Goal: Transaction & Acquisition: Purchase product/service

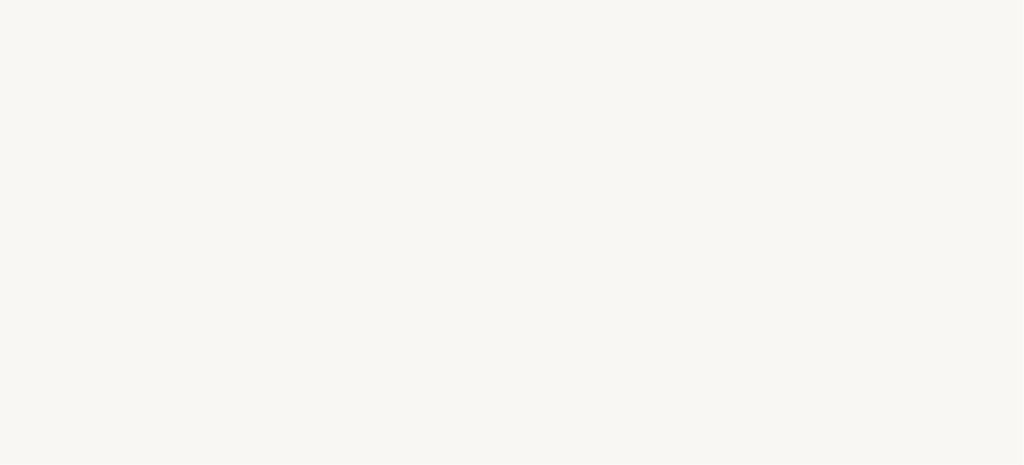
select select "FR"
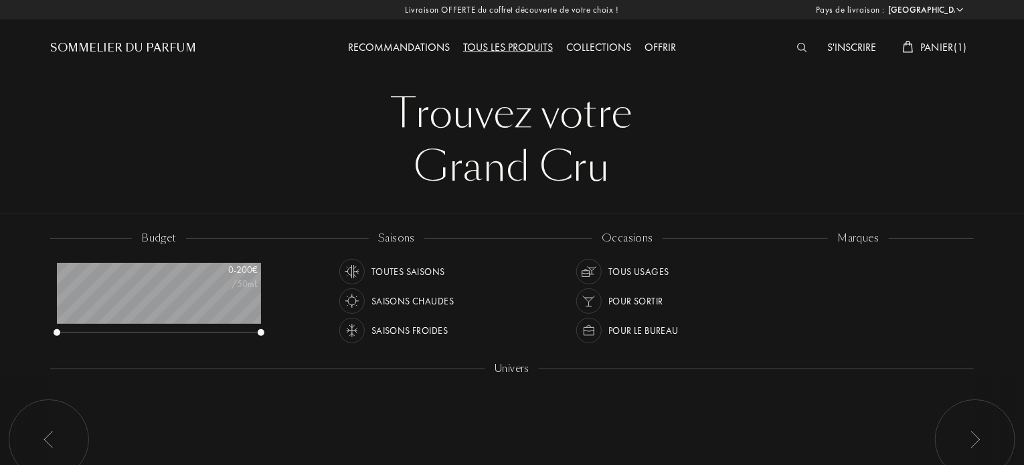
scroll to position [67, 204]
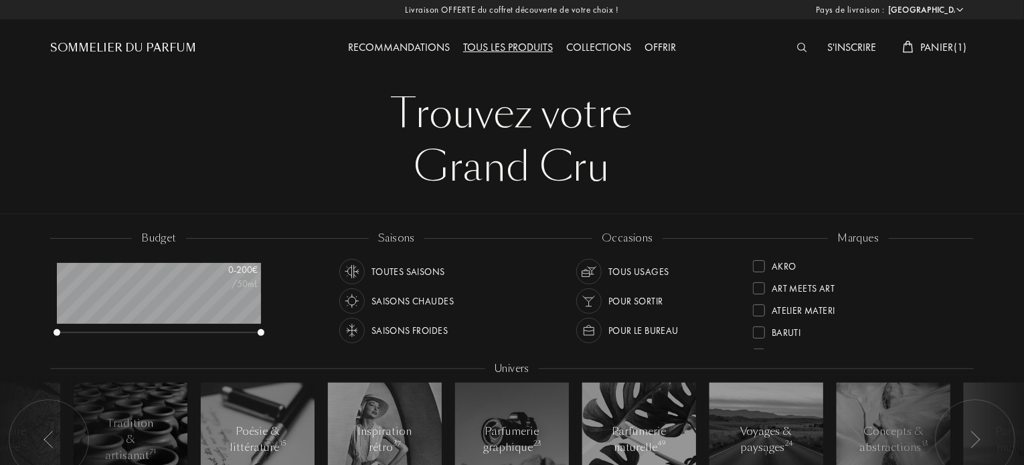
click at [932, 42] on span "Panier ( 1 )" at bounding box center [944, 47] width 47 height 14
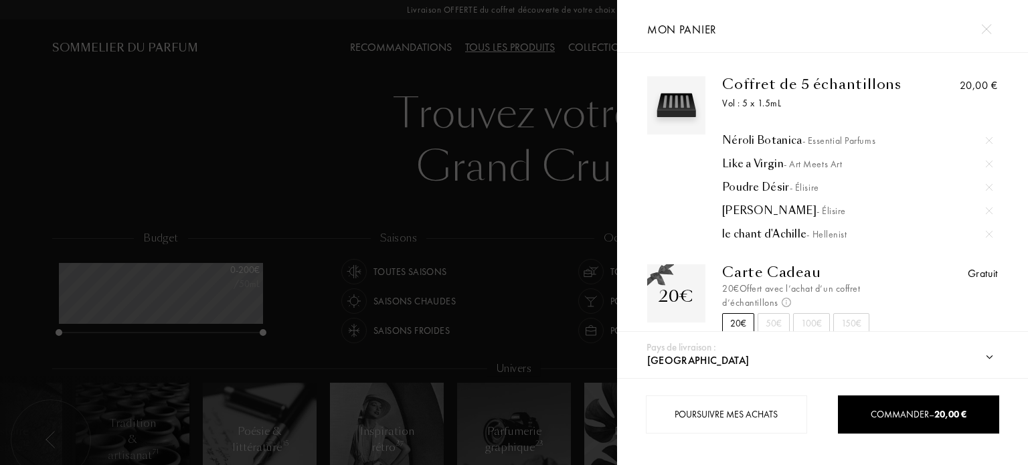
click at [268, 169] on div at bounding box center [308, 232] width 617 height 465
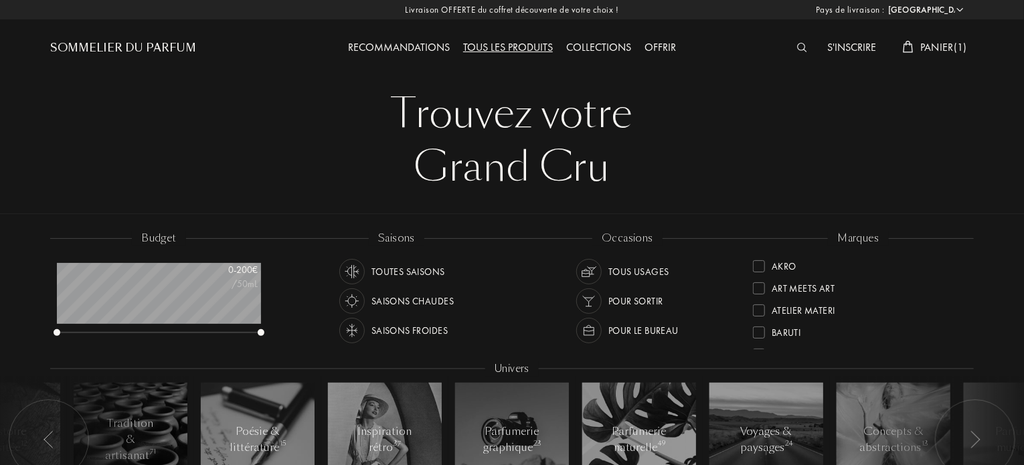
click at [801, 49] on img at bounding box center [802, 47] width 10 height 9
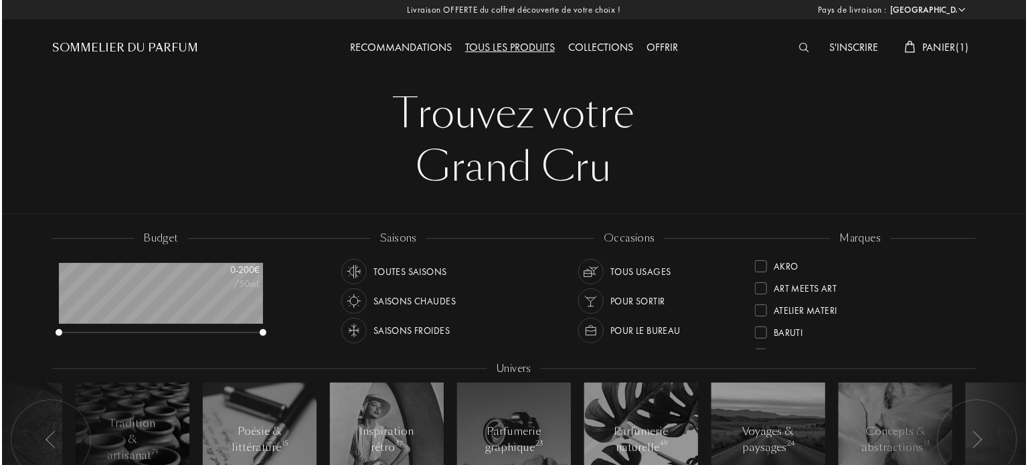
scroll to position [0, 0]
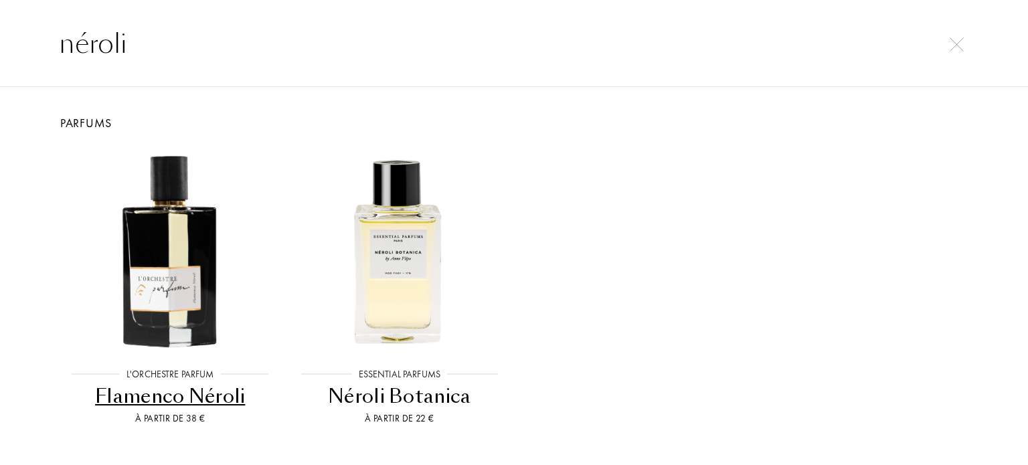
type input "néroli"
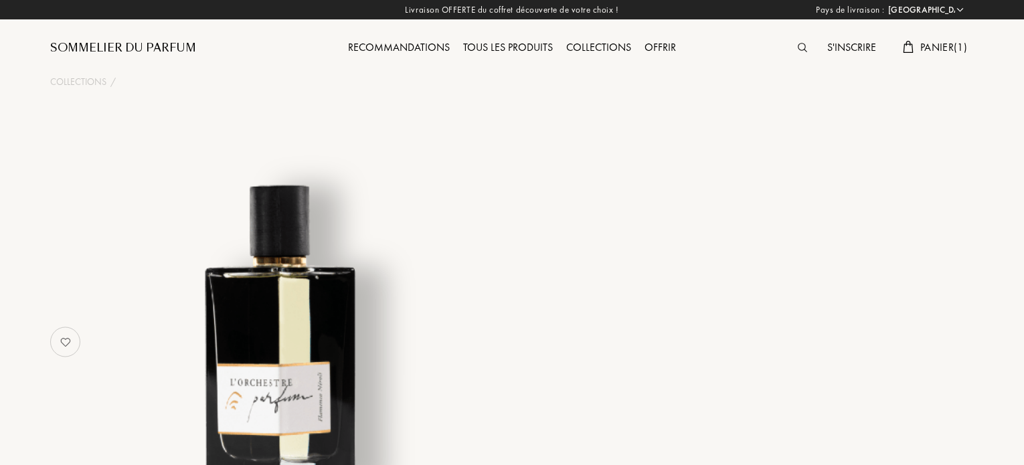
select select "FR"
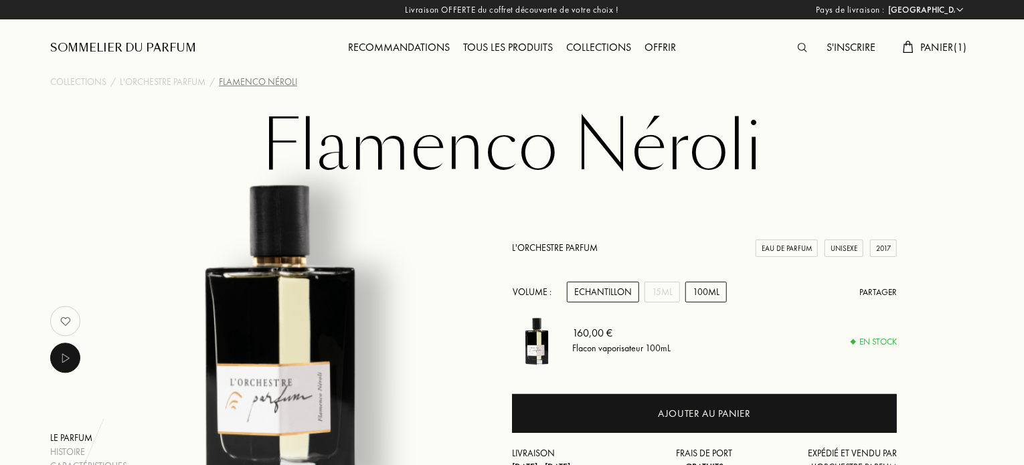
click at [611, 289] on div "Echantillon" at bounding box center [603, 292] width 72 height 21
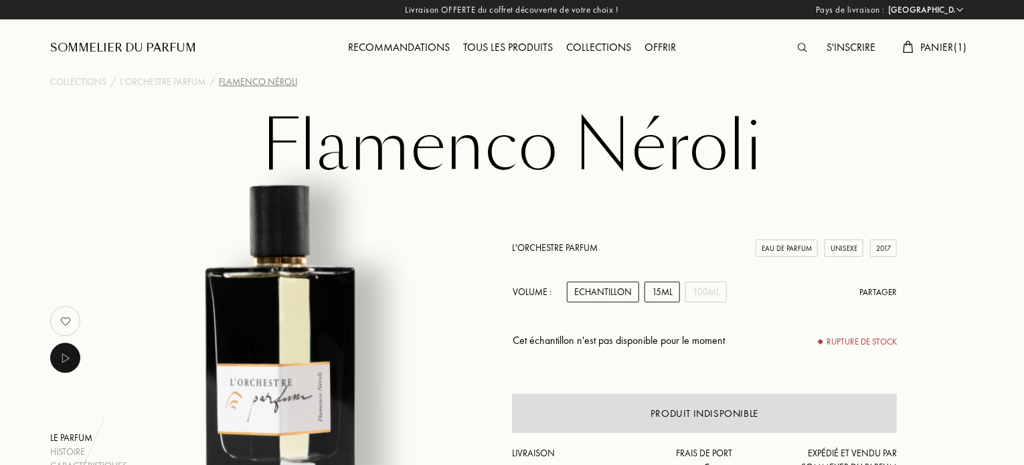
click at [664, 294] on div "15mL" at bounding box center [662, 292] width 35 height 21
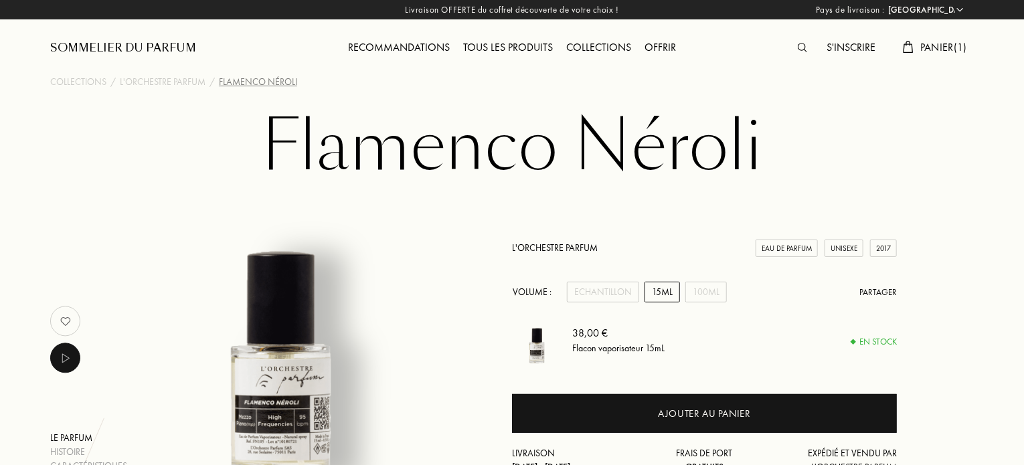
click at [393, 49] on div "Recommandations" at bounding box center [398, 48] width 115 height 17
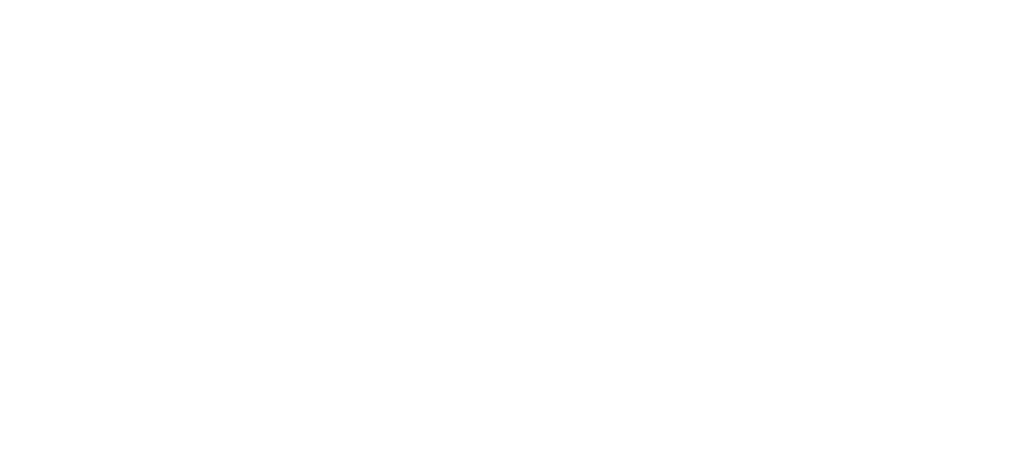
select select "FR"
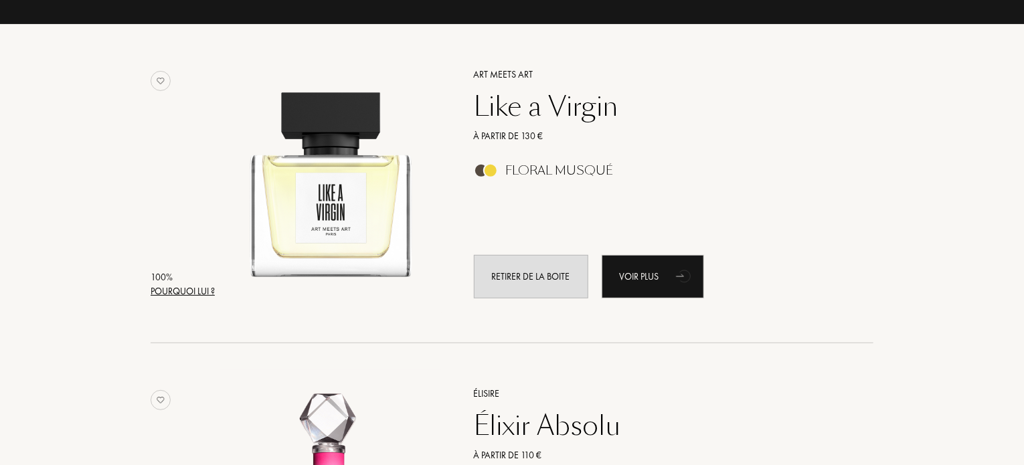
scroll to position [201, 0]
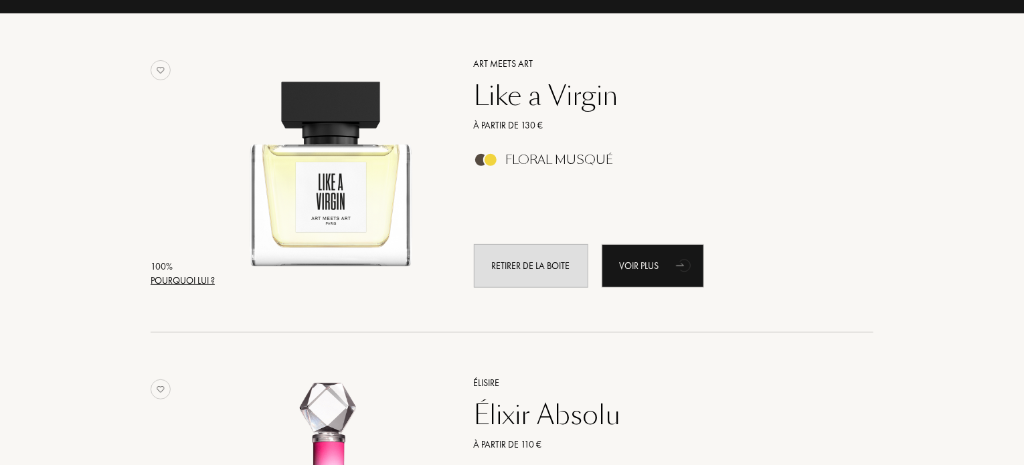
click at [552, 156] on div "Floral Musqué" at bounding box center [560, 160] width 108 height 15
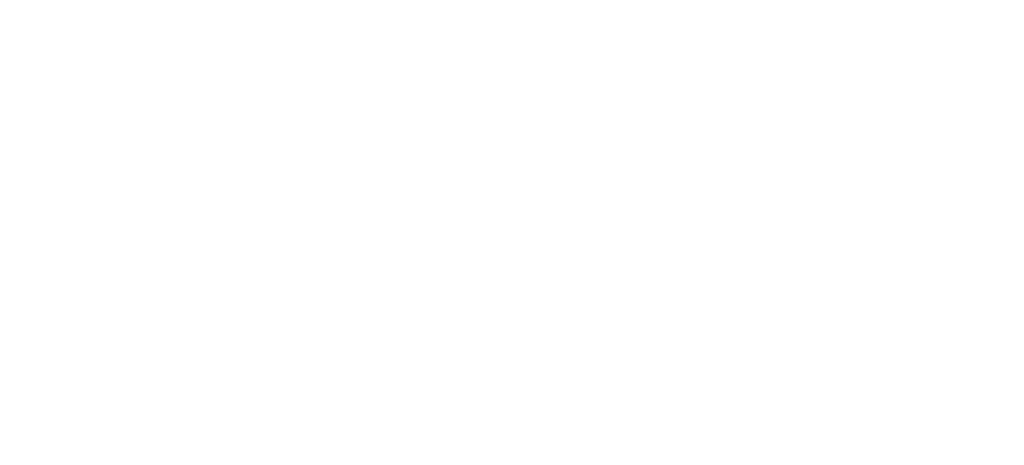
select select "FR"
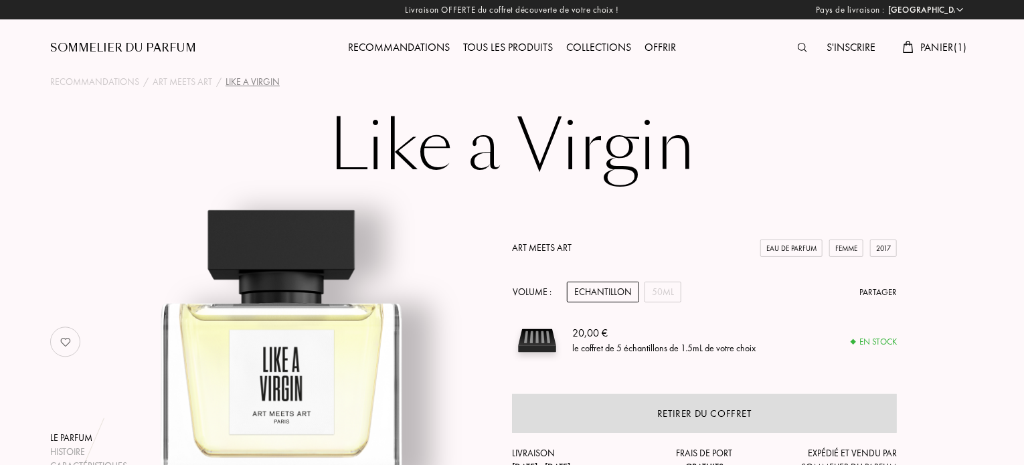
click at [798, 48] on img at bounding box center [802, 47] width 9 height 9
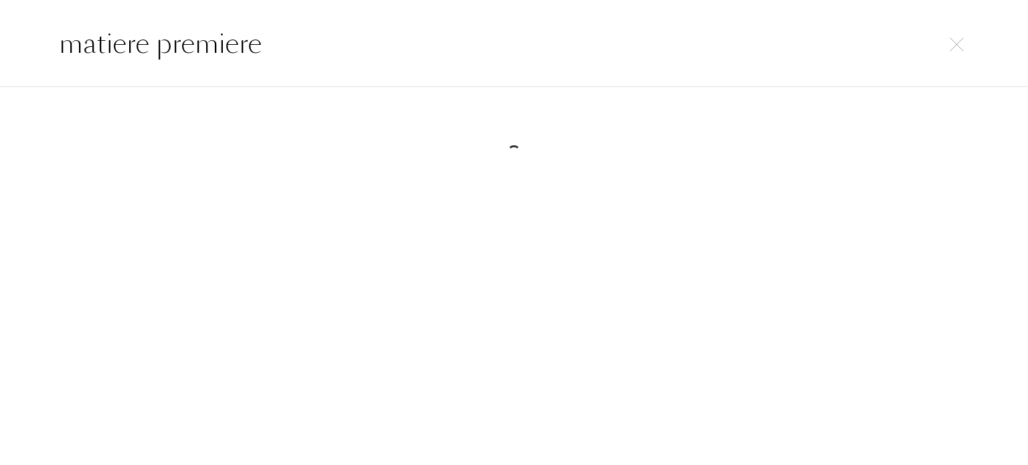
type input "matiere premiere"
